Goal: Navigation & Orientation: Find specific page/section

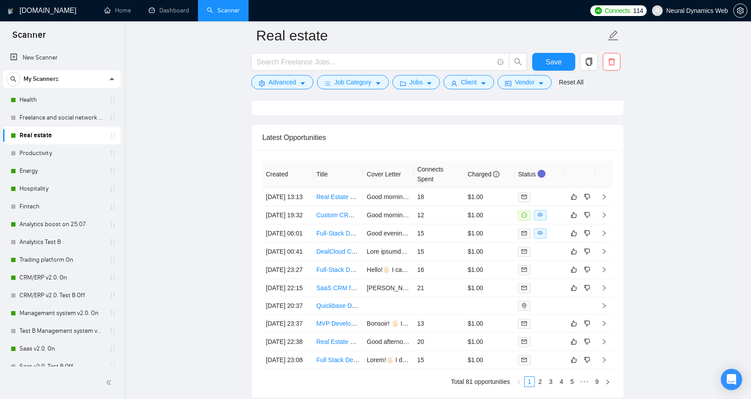
scroll to position [20, 0]
click at [169, 10] on link "Dashboard" at bounding box center [169, 11] width 40 height 8
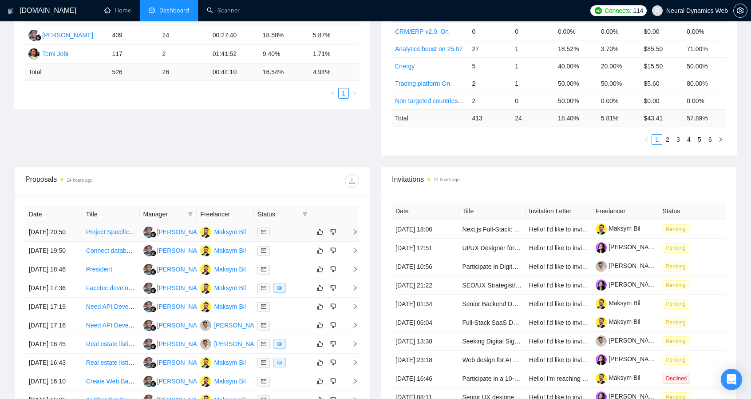
scroll to position [190, 0]
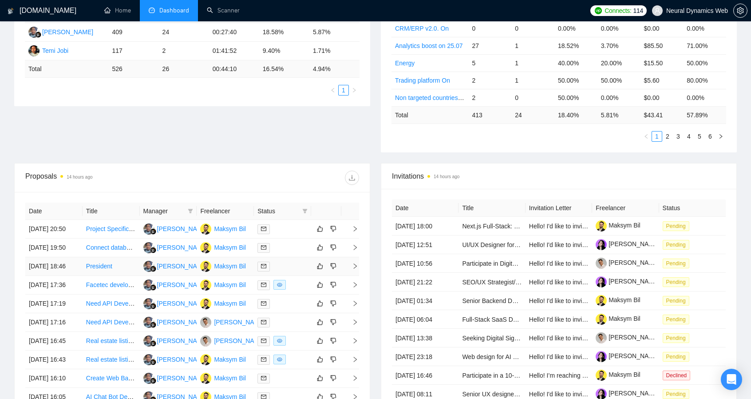
click at [351, 269] on span "right" at bounding box center [351, 266] width 13 height 6
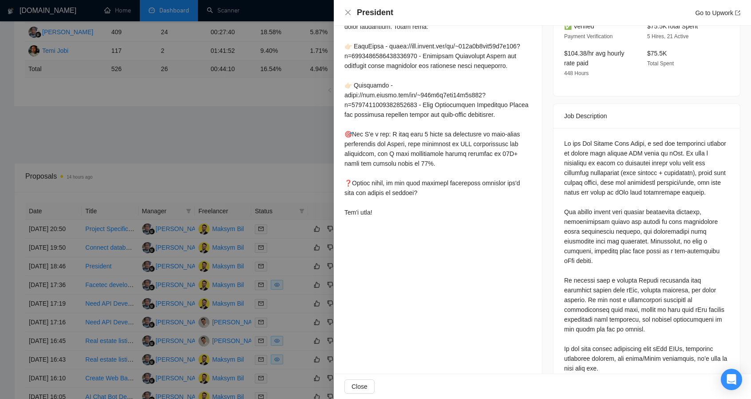
scroll to position [320, 0]
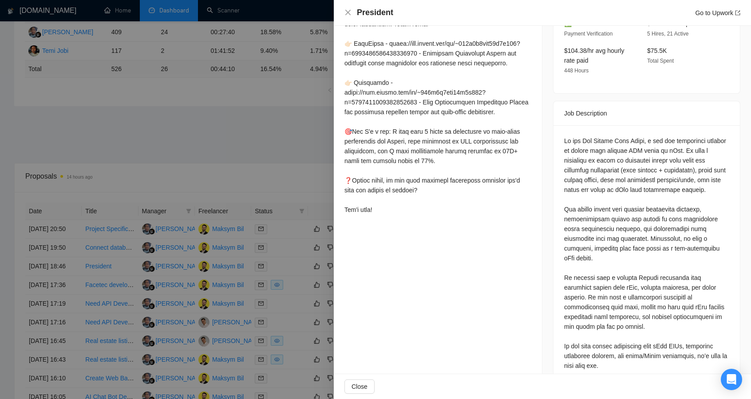
click at [245, 101] on div at bounding box center [375, 199] width 751 height 399
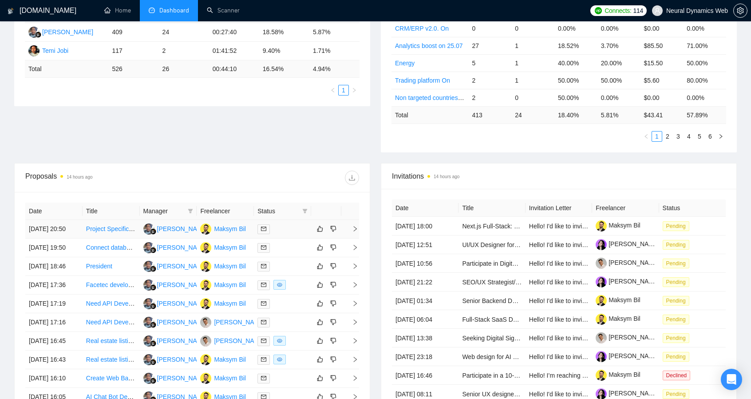
scroll to position [284, 0]
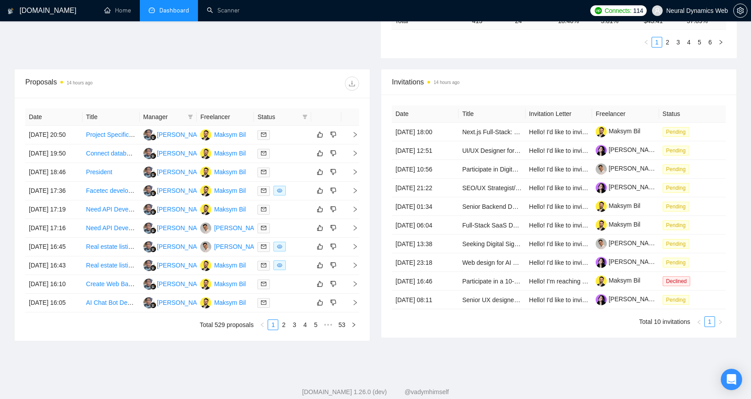
click at [364, 165] on div "Date Title Manager Freelancer Status [DATE] 20:50 Project Specification: Call R…" at bounding box center [192, 219] width 355 height 243
click at [353, 138] on icon "right" at bounding box center [355, 134] width 6 height 6
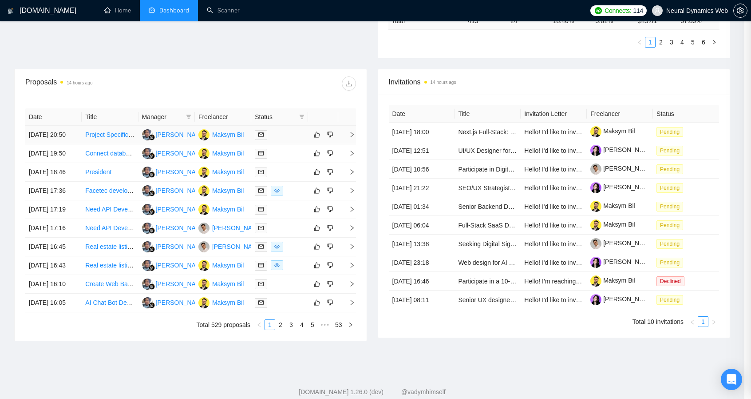
scroll to position [234, 0]
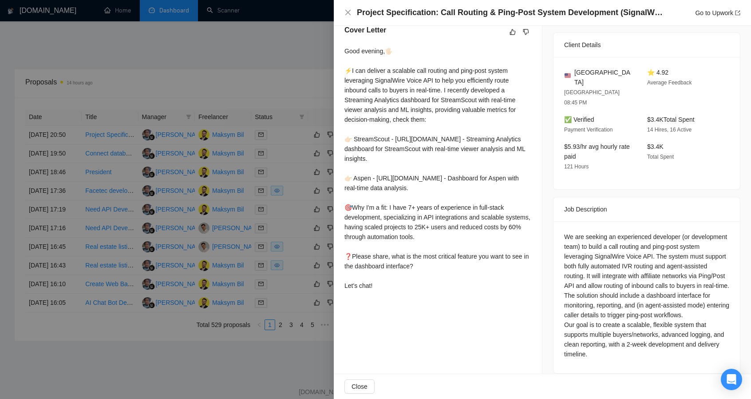
click at [212, 70] on div at bounding box center [375, 199] width 751 height 399
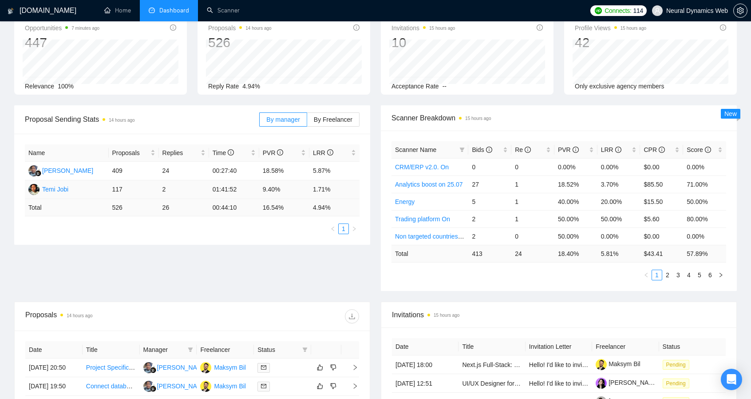
scroll to position [0, 0]
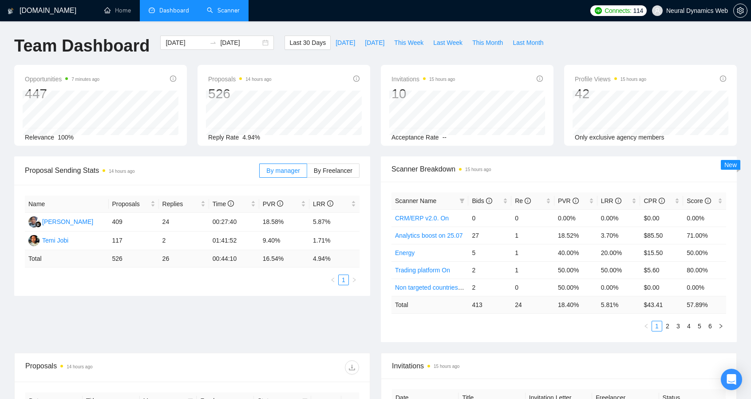
click at [225, 7] on link "Scanner" at bounding box center [223, 11] width 33 height 8
